Goal: Information Seeking & Learning: Learn about a topic

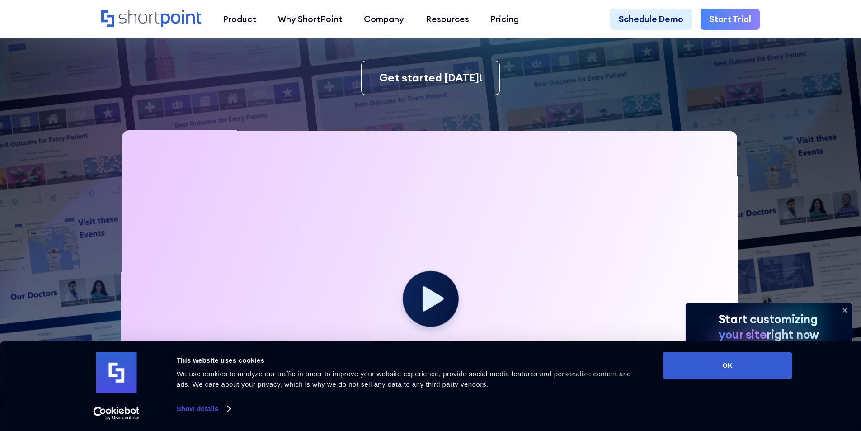
scroll to position [271, 0]
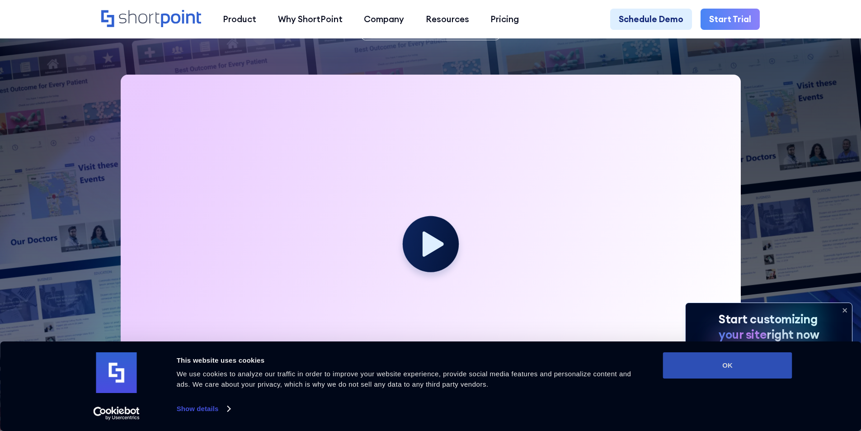
click at [740, 357] on button "OK" at bounding box center [727, 365] width 129 height 26
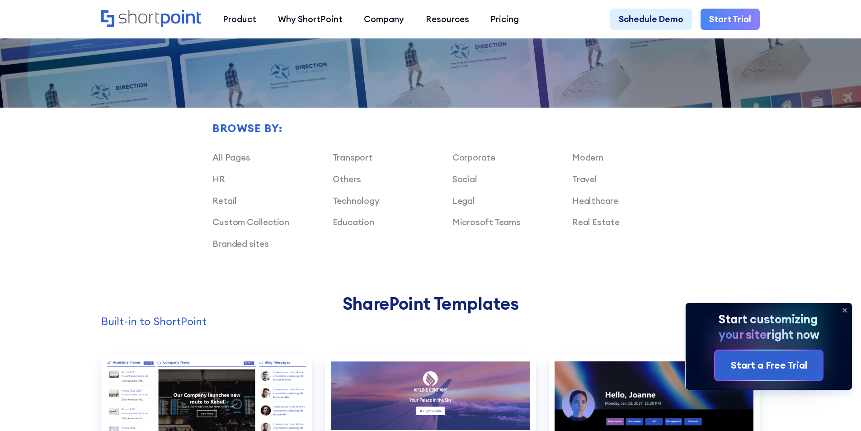
scroll to position [0, 0]
click at [845, 307] on icon at bounding box center [845, 310] width 14 height 14
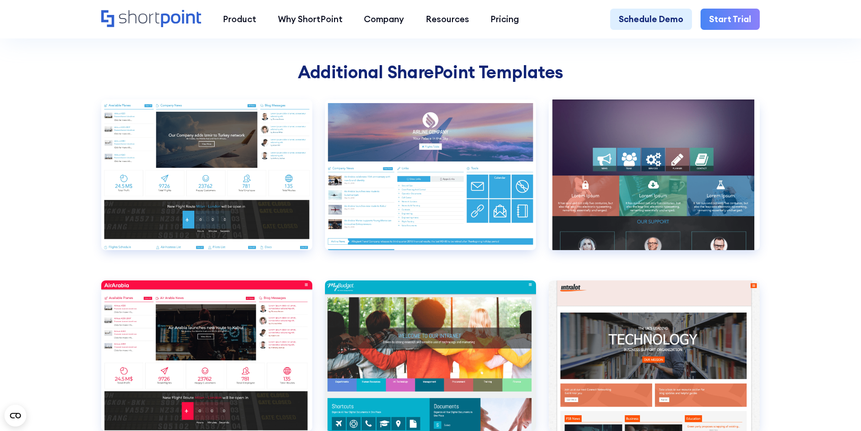
scroll to position [3209, 0]
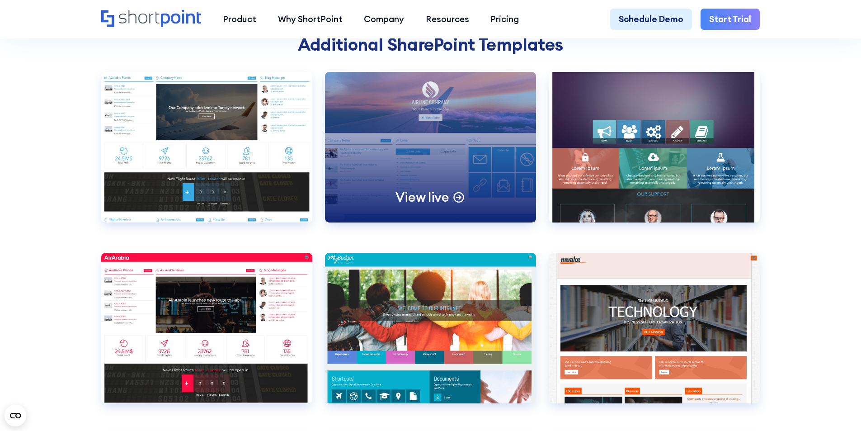
click at [453, 203] on icon at bounding box center [458, 196] width 13 height 13
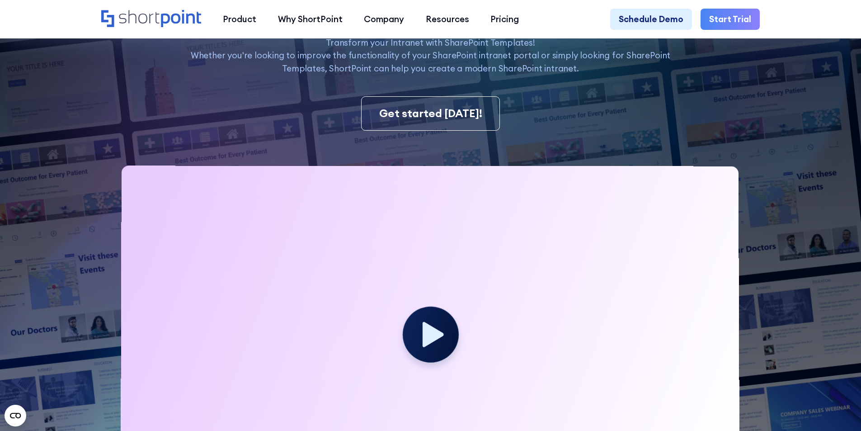
scroll to position [0, 0]
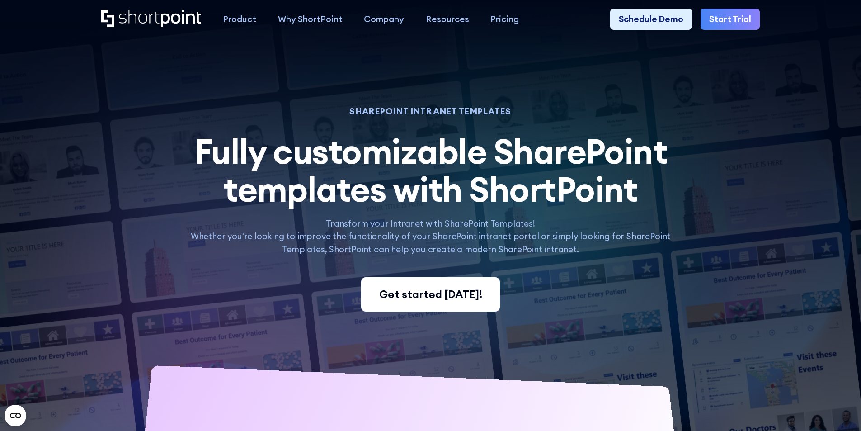
click at [380, 287] on link "Get started [DATE]!" at bounding box center [430, 294] width 138 height 34
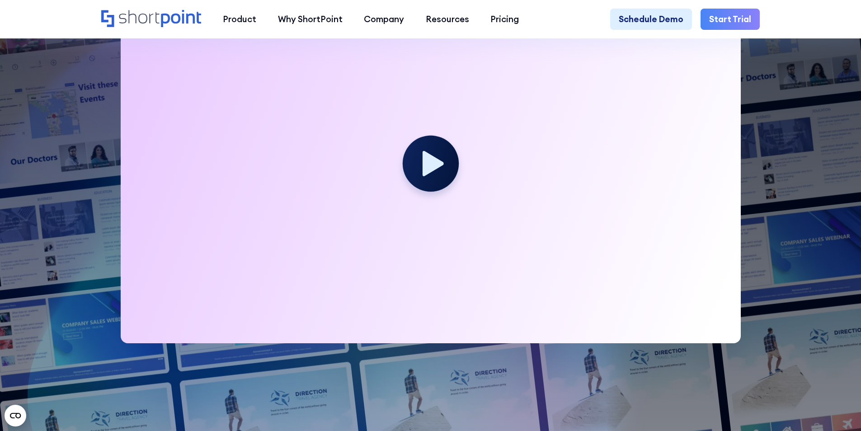
scroll to position [362, 0]
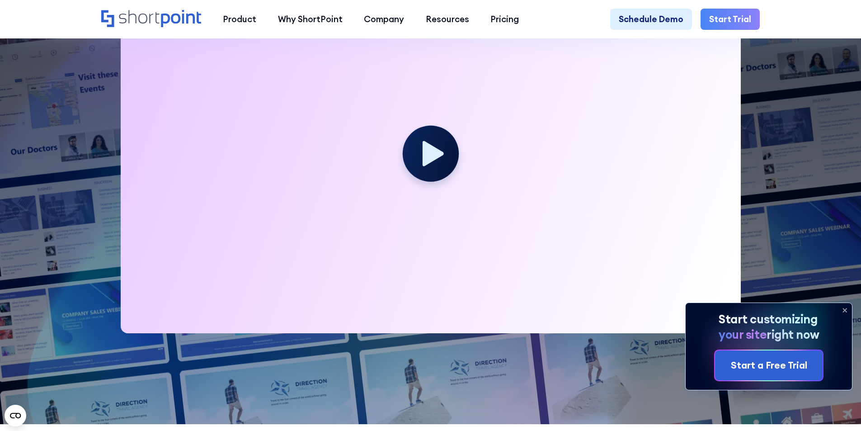
click at [843, 308] on icon at bounding box center [845, 310] width 4 height 4
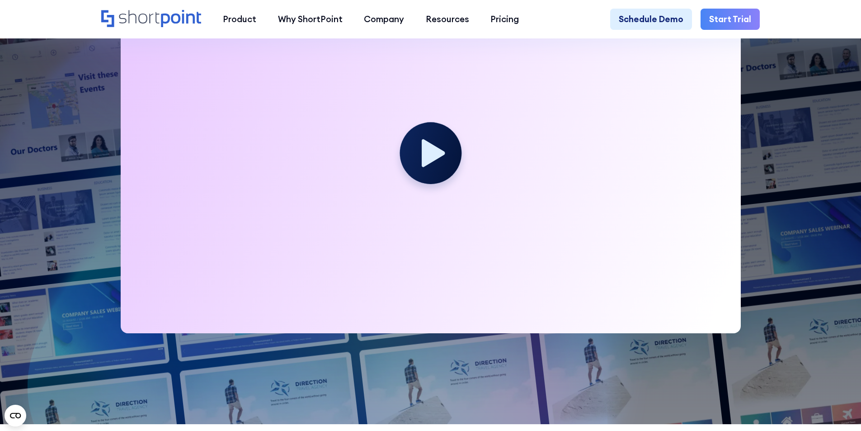
click at [428, 152] on icon at bounding box center [434, 153] width 24 height 28
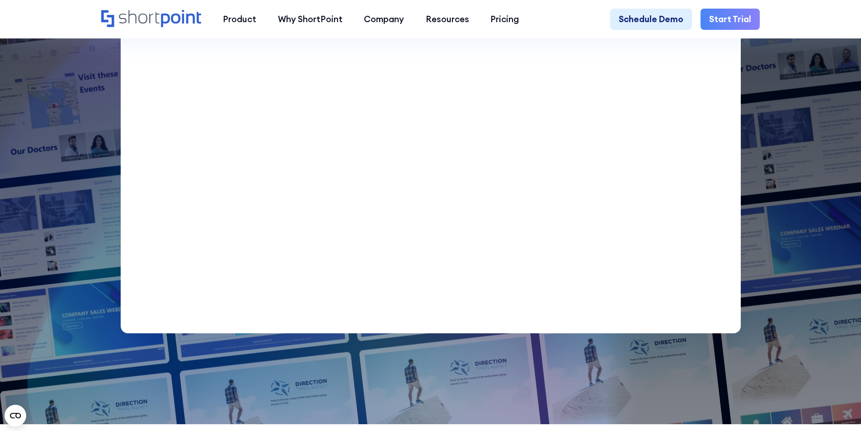
click at [92, 293] on div at bounding box center [409, 31] width 904 height 786
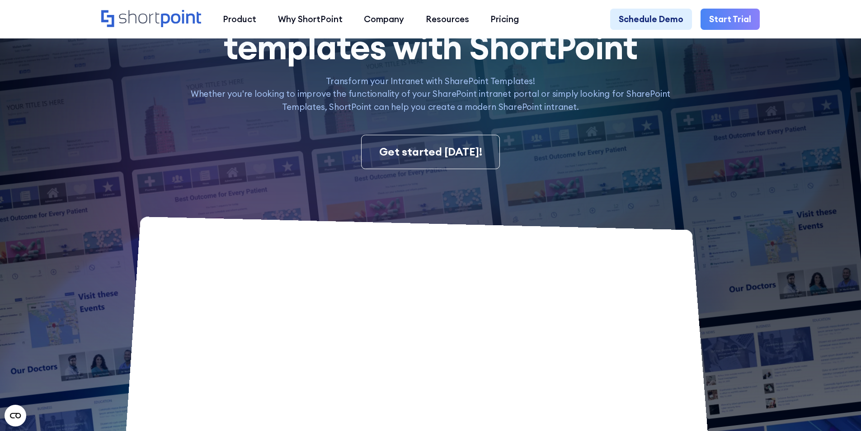
scroll to position [316, 0]
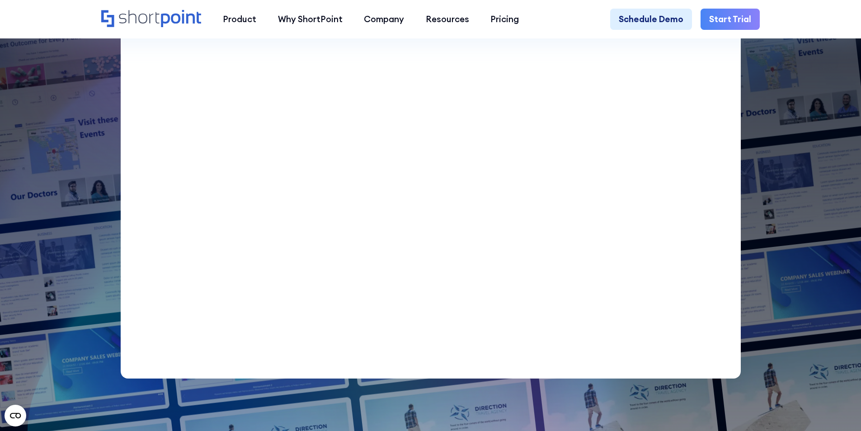
click at [773, 301] on div at bounding box center [409, 77] width 904 height 786
click at [771, 351] on div at bounding box center [409, 77] width 904 height 786
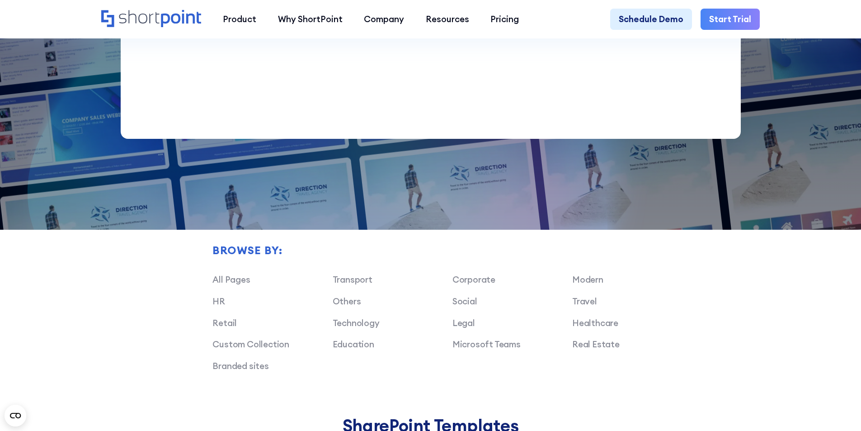
scroll to position [633, 0]
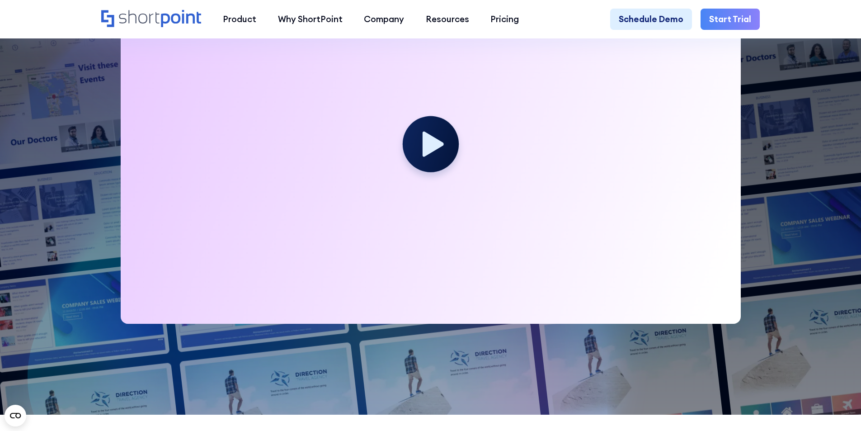
scroll to position [226, 0]
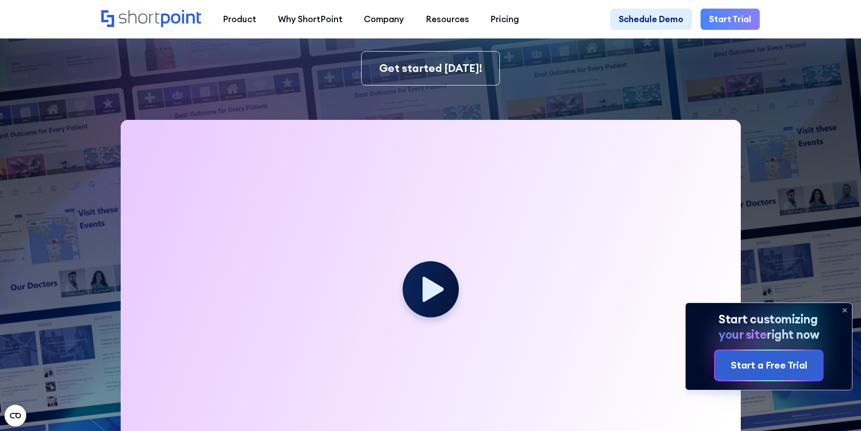
click at [845, 308] on icon at bounding box center [845, 310] width 14 height 14
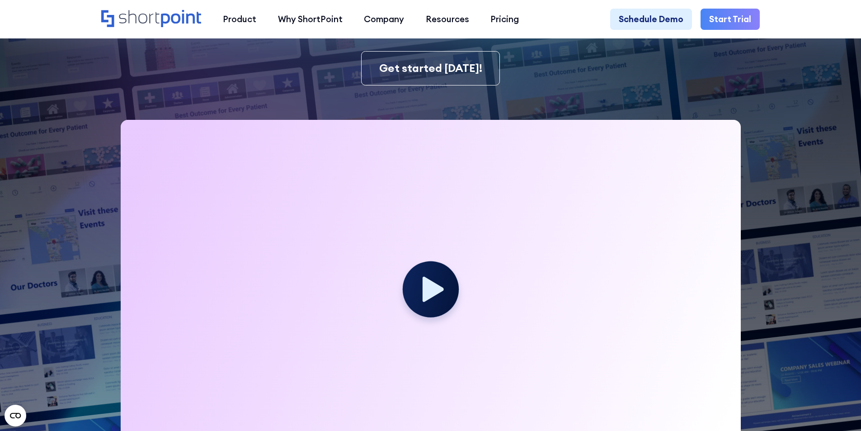
click at [813, 272] on img at bounding box center [409, 57] width 904 height 567
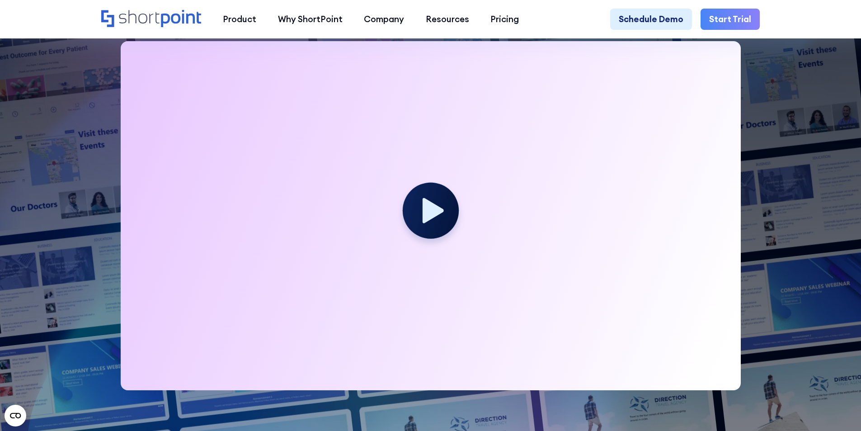
scroll to position [588, 0]
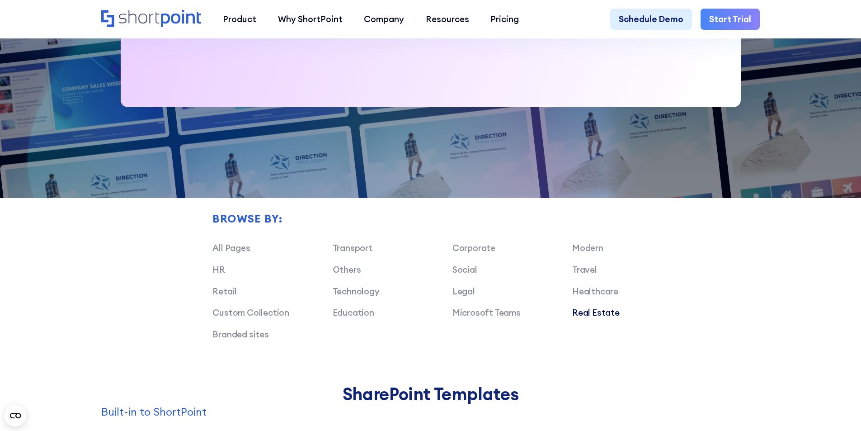
drag, startPoint x: 604, startPoint y: 318, endPoint x: 586, endPoint y: 318, distance: 18.1
click at [587, 318] on link "Real Estate" at bounding box center [595, 312] width 47 height 11
click at [586, 318] on link "Real Estate" at bounding box center [595, 312] width 47 height 11
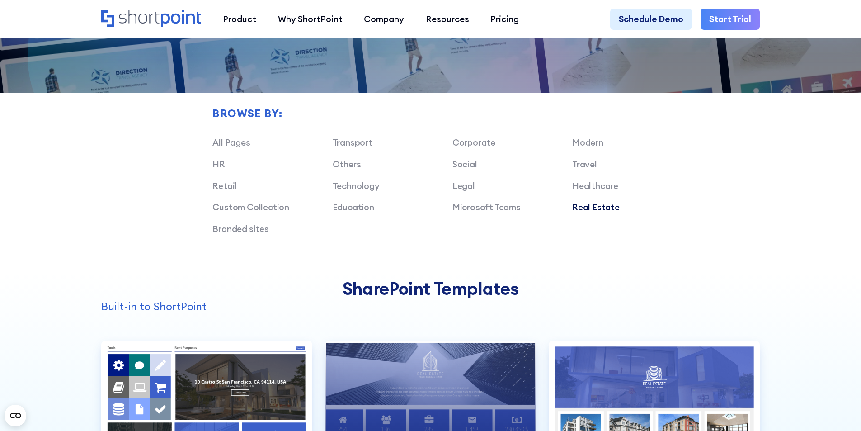
scroll to position [633, 0]
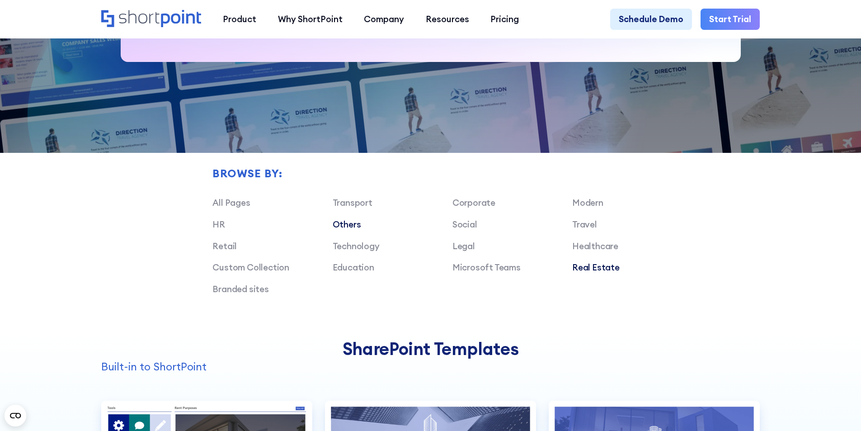
click at [338, 227] on link "Others" at bounding box center [347, 224] width 28 height 11
